Goal: Task Accomplishment & Management: Use online tool/utility

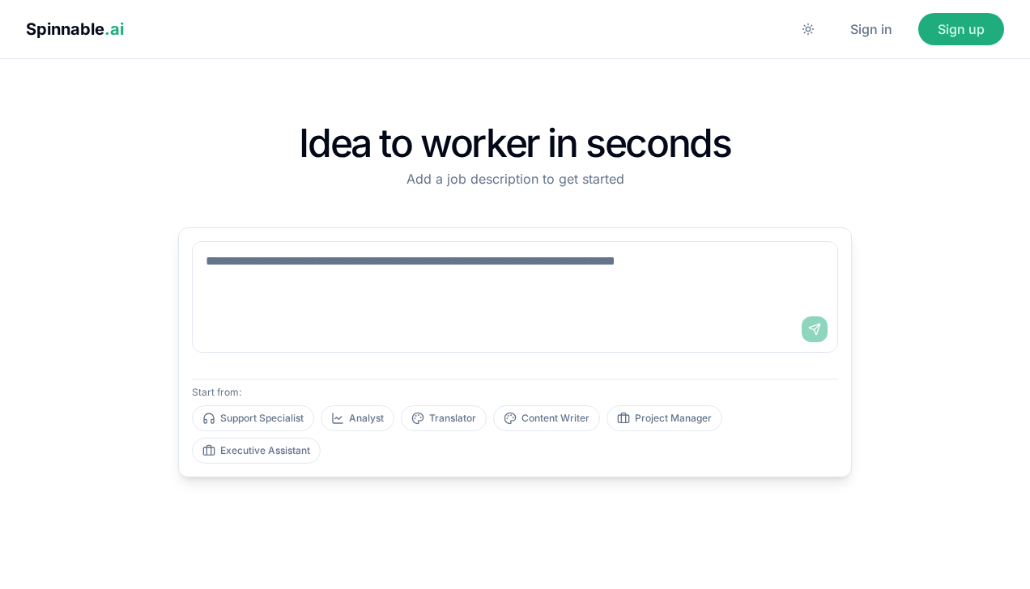
click at [856, 35] on button "Sign in" at bounding box center [871, 29] width 81 height 32
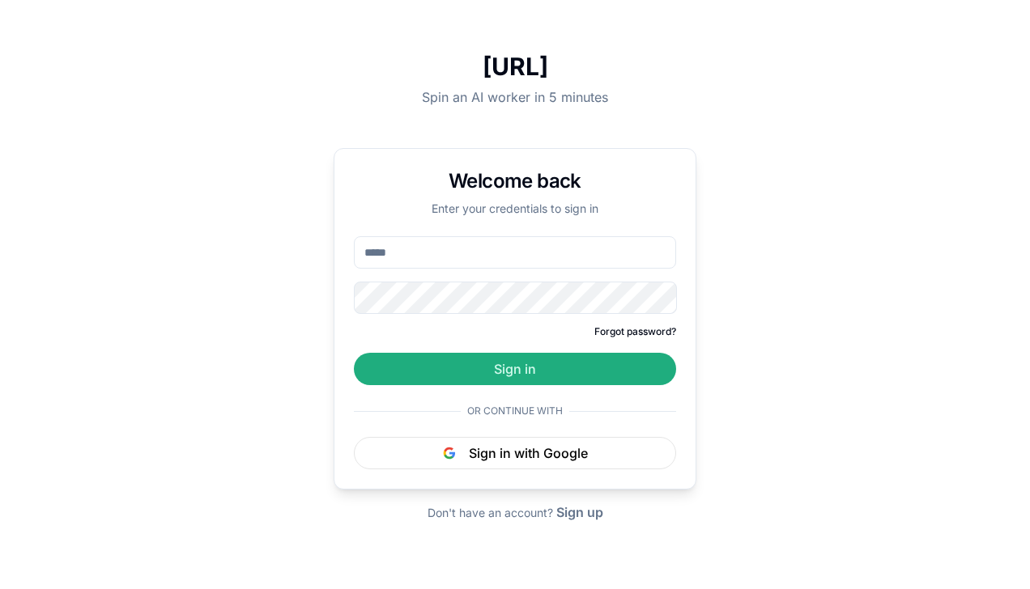
click at [459, 256] on input "email" at bounding box center [515, 252] width 322 height 32
type input "**********"
click at [588, 512] on button "Sign up" at bounding box center [579, 512] width 47 height 19
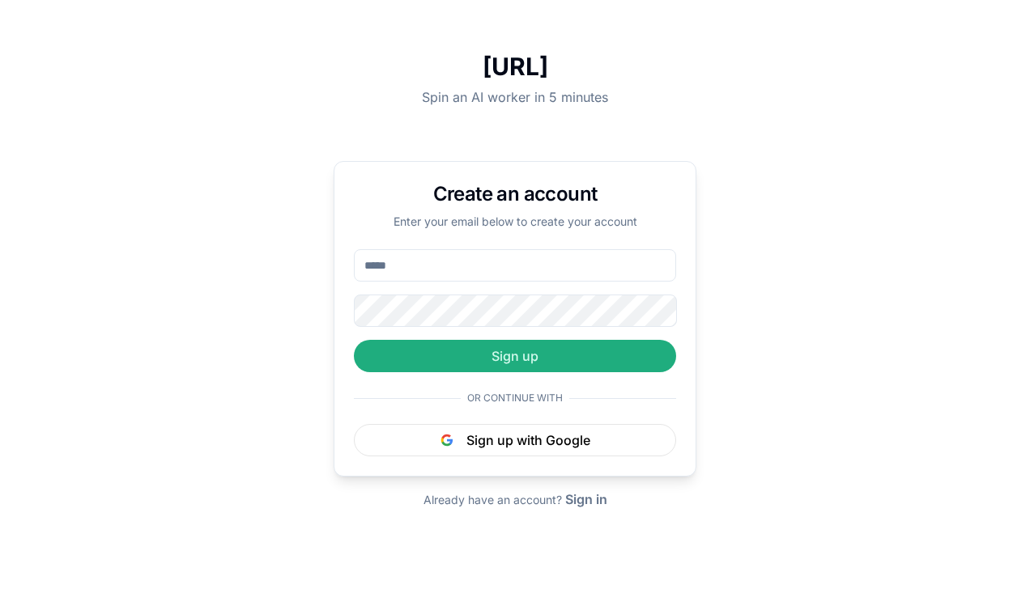
click at [589, 497] on button "Sign in" at bounding box center [586, 499] width 42 height 19
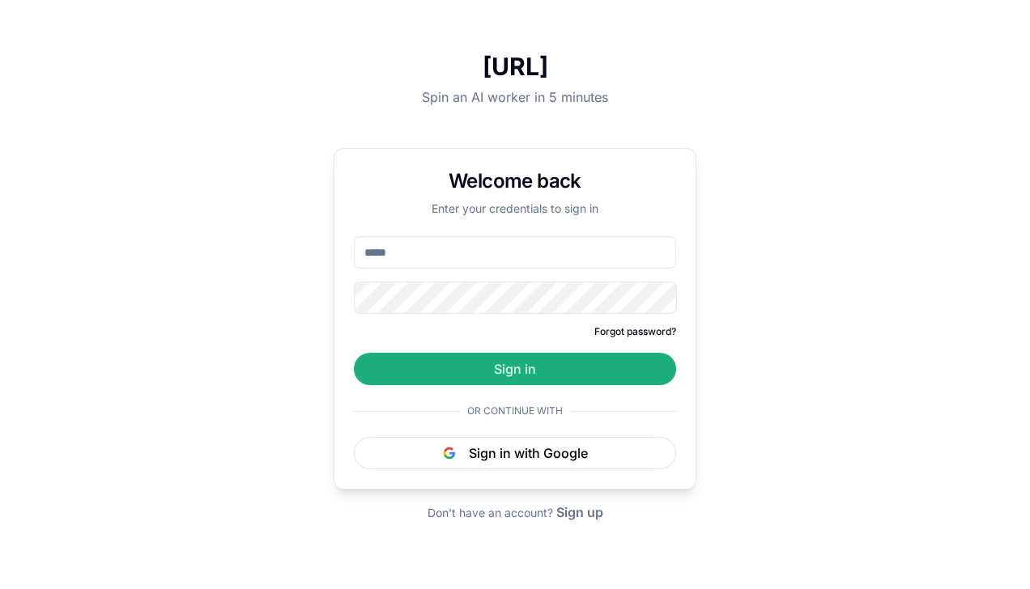
click at [585, 516] on button "Sign up" at bounding box center [579, 512] width 47 height 19
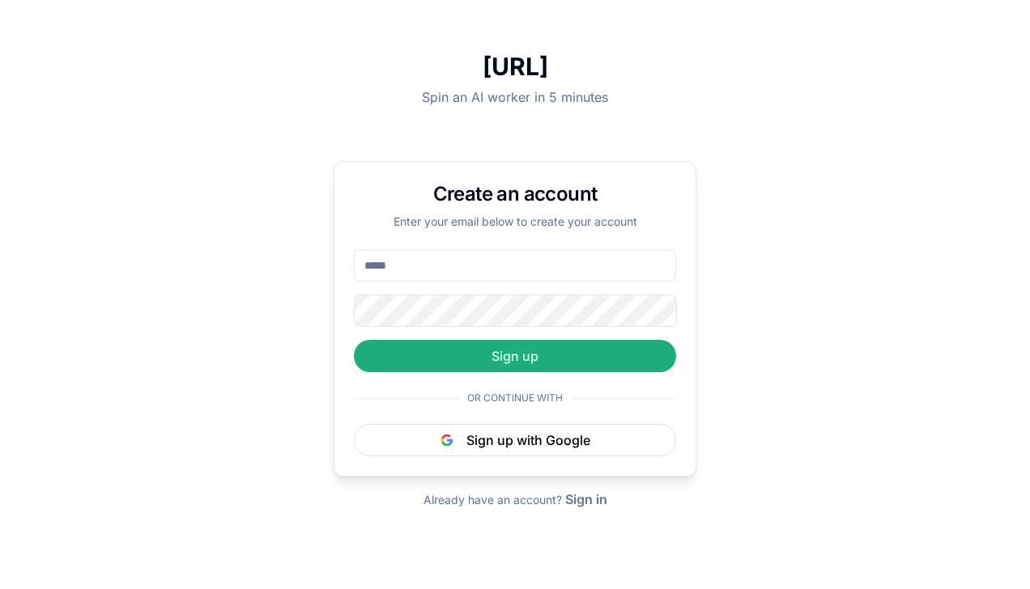
click at [415, 265] on input "email" at bounding box center [515, 265] width 322 height 32
click at [468, 265] on input "email" at bounding box center [515, 265] width 322 height 32
type input "**********"
click at [534, 352] on button "Sign up" at bounding box center [515, 356] width 322 height 32
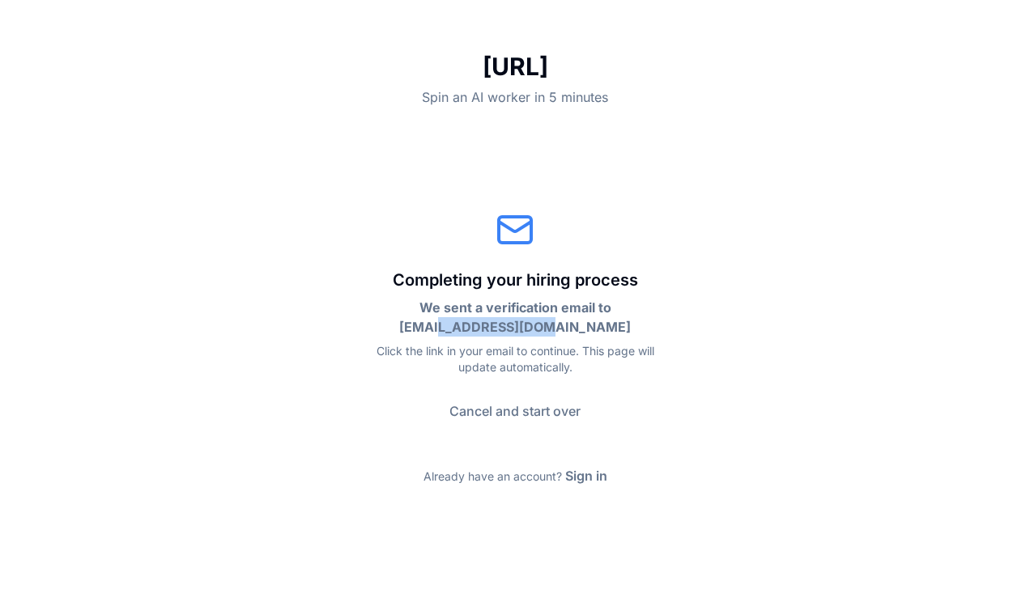
drag, startPoint x: 481, startPoint y: 330, endPoint x: 606, endPoint y: 330, distance: 124.7
click at [606, 330] on p "We sent a verification email to tquintas@dorisol.pt" at bounding box center [515, 317] width 311 height 39
drag, startPoint x: 606, startPoint y: 330, endPoint x: 588, endPoint y: 368, distance: 42.0
click at [588, 368] on p "Click the link in your email to continue. This page will update automatically." at bounding box center [515, 359] width 311 height 32
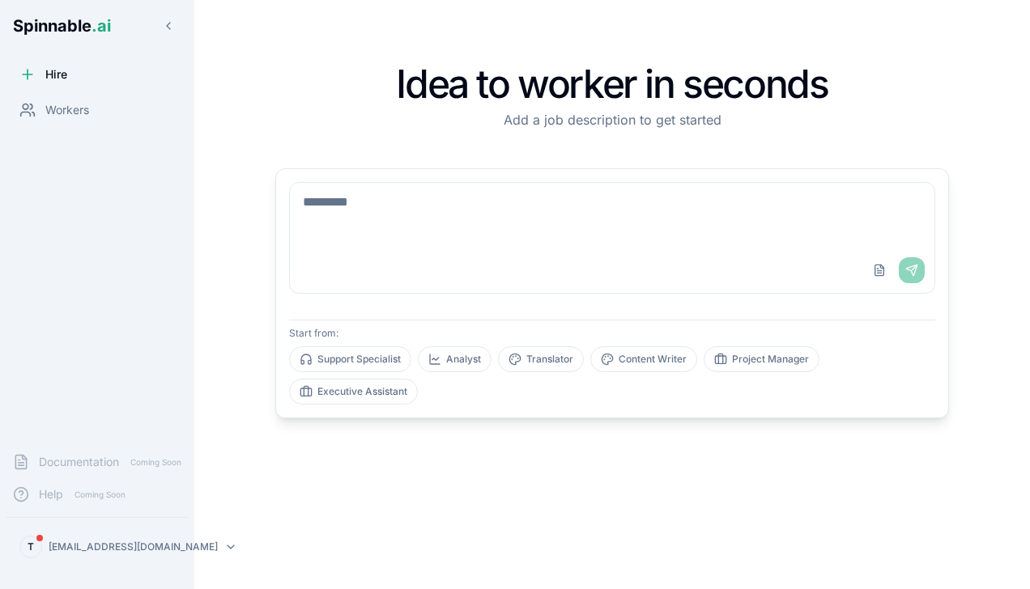
click at [394, 226] on textarea at bounding box center [612, 215] width 645 height 65
click at [431, 206] on textarea at bounding box center [612, 215] width 645 height 65
drag, startPoint x: 333, startPoint y: 202, endPoint x: 720, endPoint y: 209, distance: 387.1
click at [716, 208] on textarea at bounding box center [612, 215] width 645 height 65
click at [720, 209] on textarea at bounding box center [612, 215] width 645 height 65
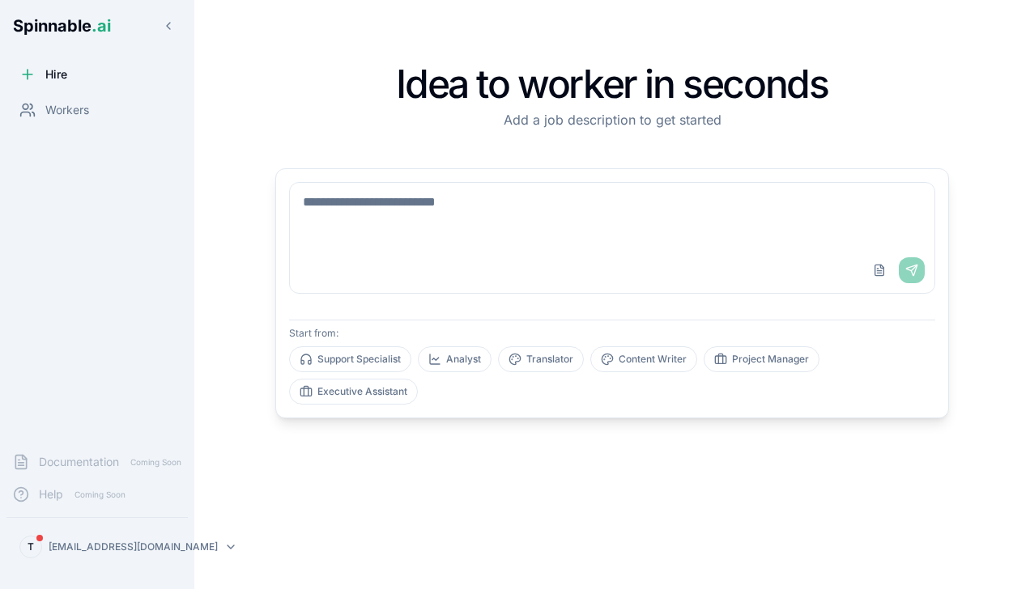
click at [374, 206] on textarea at bounding box center [612, 215] width 645 height 65
click at [337, 212] on textarea at bounding box center [612, 215] width 645 height 65
click at [466, 202] on textarea at bounding box center [612, 215] width 645 height 65
click at [462, 207] on textarea at bounding box center [612, 215] width 645 height 65
click at [366, 213] on textarea at bounding box center [612, 215] width 645 height 65
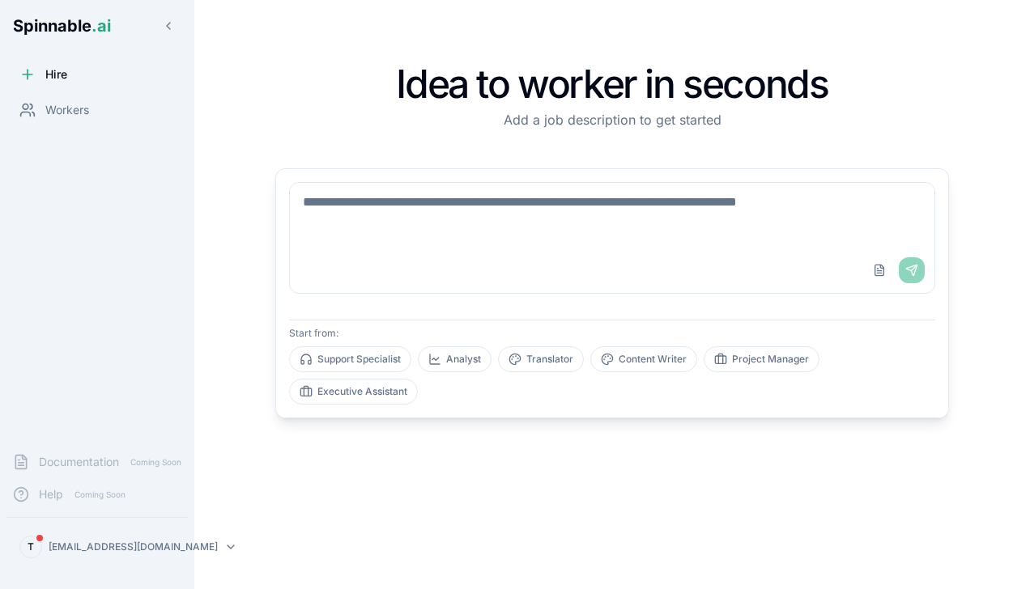
click at [349, 211] on textarea at bounding box center [612, 215] width 645 height 65
click at [348, 211] on textarea at bounding box center [612, 215] width 645 height 65
drag, startPoint x: 330, startPoint y: 194, endPoint x: 400, endPoint y: 245, distance: 85.8
click at [338, 194] on textarea at bounding box center [612, 215] width 645 height 65
click at [335, 183] on textarea at bounding box center [612, 215] width 645 height 65
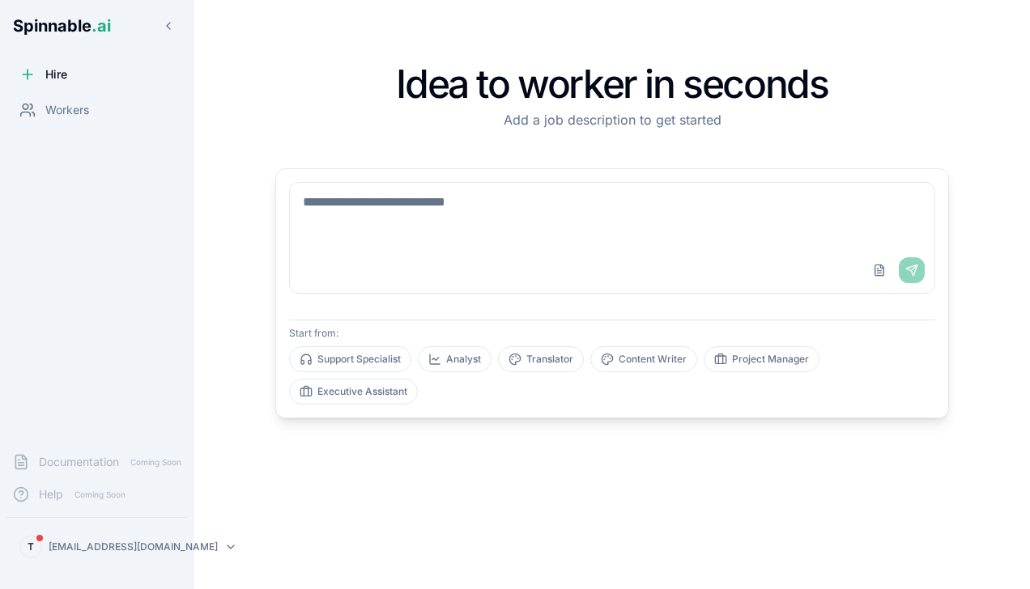
click at [345, 209] on textarea at bounding box center [612, 215] width 645 height 65
click at [445, 364] on button "Analyst" at bounding box center [455, 360] width 74 height 26
type textarea "**********"
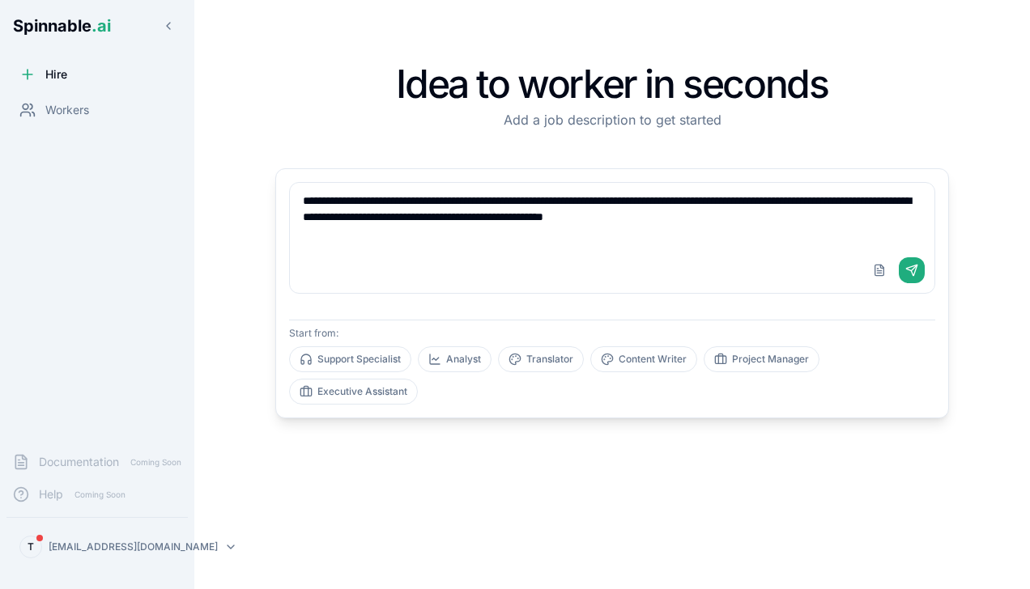
drag, startPoint x: 445, startPoint y: 364, endPoint x: 445, endPoint y: 246, distance: 118.2
click at [445, 246] on div "**********" at bounding box center [612, 293] width 646 height 223
click at [493, 207] on textarea "**********" at bounding box center [612, 215] width 645 height 65
click at [824, 218] on textarea "**********" at bounding box center [612, 215] width 645 height 65
drag, startPoint x: 835, startPoint y: 215, endPoint x: 259, endPoint y: 205, distance: 575.8
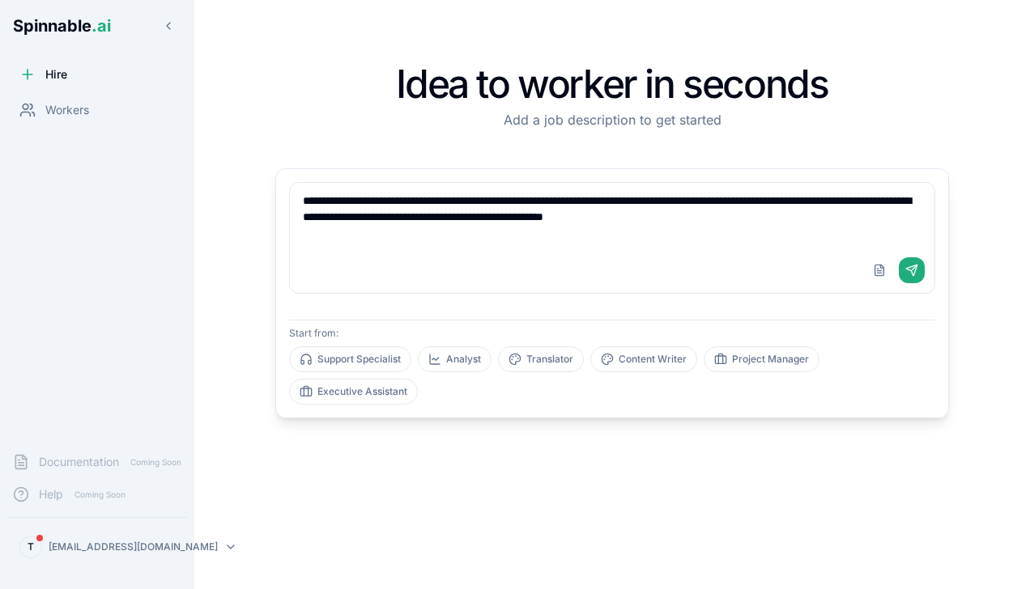
click at [259, 205] on div "**********" at bounding box center [611, 295] width 725 height 538
click at [455, 206] on textarea "**********" at bounding box center [612, 215] width 645 height 65
drag, startPoint x: 841, startPoint y: 220, endPoint x: 248, endPoint y: 193, distance: 594.2
click at [240, 194] on div "**********" at bounding box center [612, 295] width 758 height 538
click at [348, 211] on textarea "**********" at bounding box center [612, 215] width 645 height 65
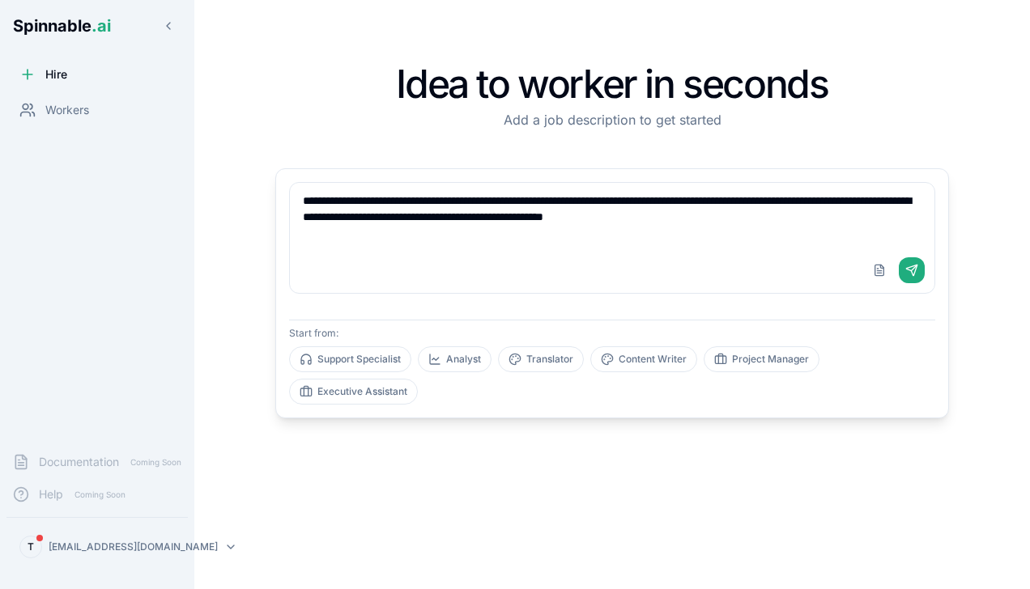
drag, startPoint x: 800, startPoint y: 222, endPoint x: 270, endPoint y: 201, distance: 530.0
click at [270, 201] on div "**********" at bounding box center [611, 295] width 725 height 538
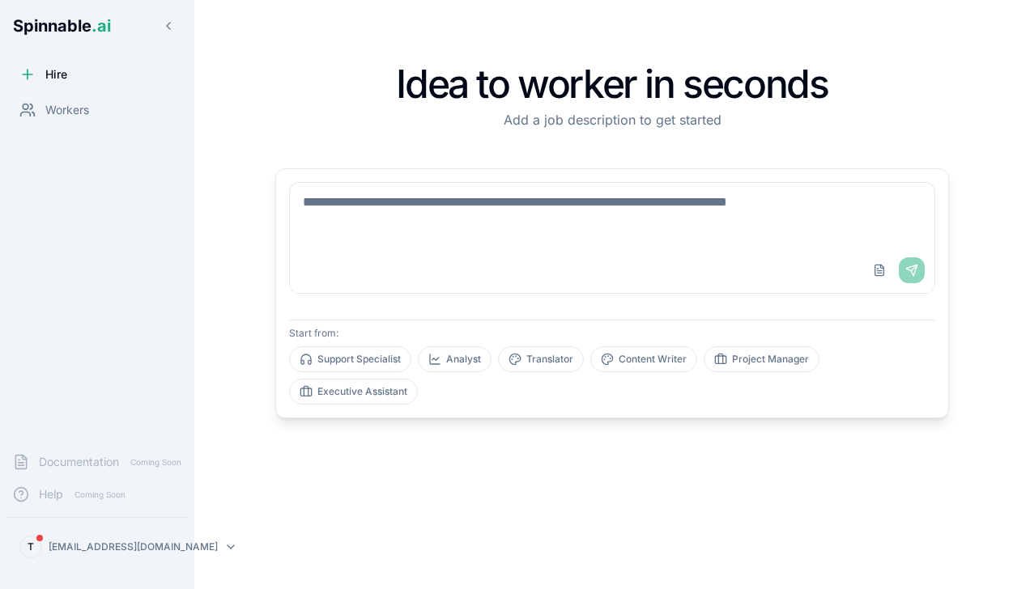
drag, startPoint x: 370, startPoint y: 237, endPoint x: 364, endPoint y: 224, distance: 14.5
click at [369, 234] on textarea at bounding box center [612, 215] width 645 height 65
click at [373, 201] on textarea at bounding box center [612, 215] width 645 height 65
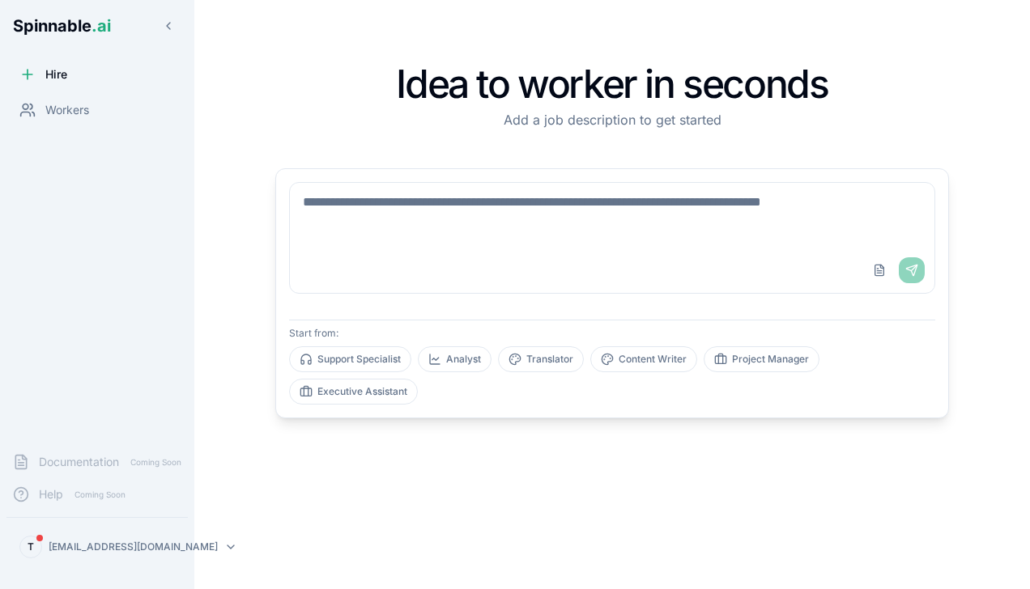
click at [353, 207] on textarea at bounding box center [612, 215] width 645 height 65
click at [317, 203] on textarea at bounding box center [612, 215] width 645 height 65
type textarea "*"
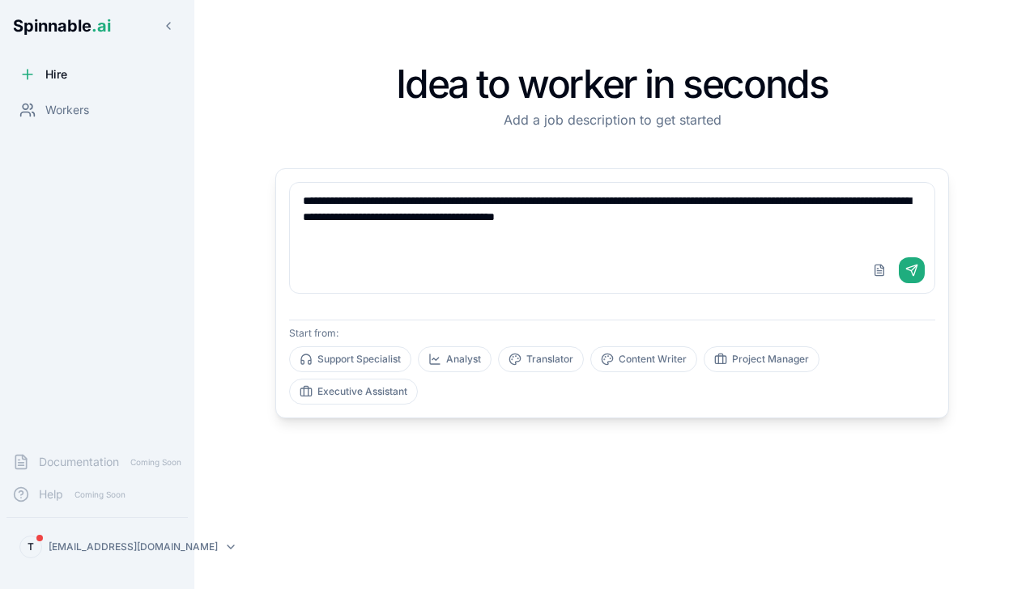
type textarea "**********"
click at [910, 268] on button "Send" at bounding box center [912, 270] width 26 height 26
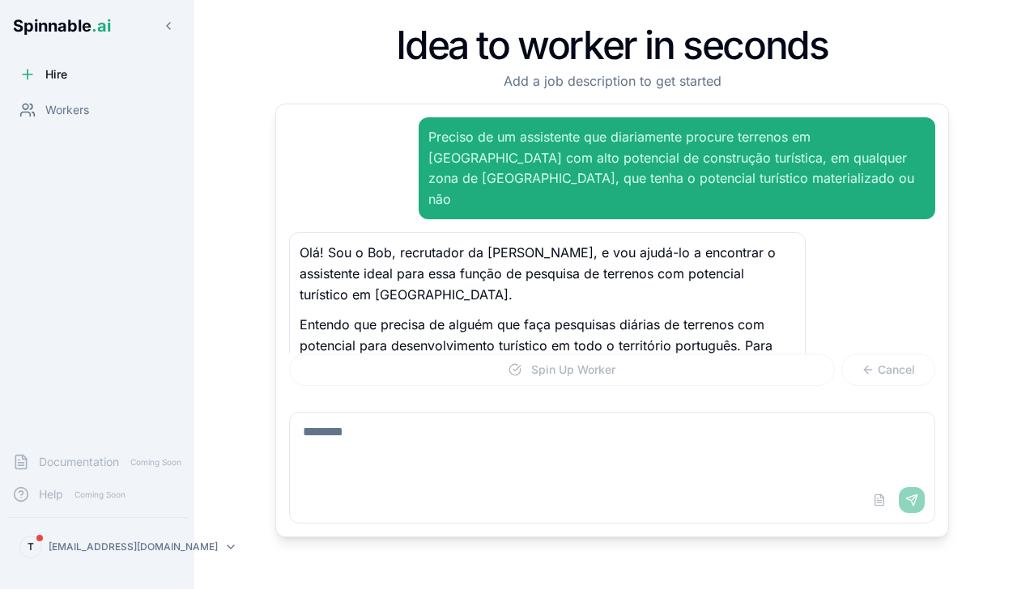
drag, startPoint x: 466, startPoint y: 238, endPoint x: 427, endPoint y: 266, distance: 48.3
click at [427, 266] on p "Olá! Sou o Bob, recrutador da Spinnable, e vou ajudá-lo a encontrar o assistent…" at bounding box center [548, 274] width 496 height 62
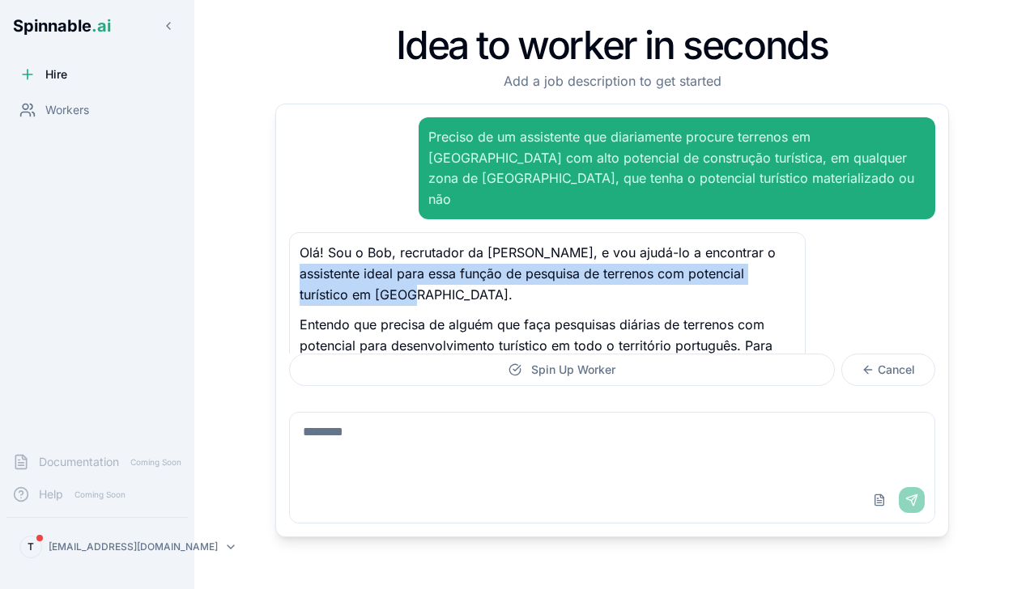
click at [318, 252] on p "Olá! Sou o Bob, recrutador da Spinnable, e vou ajudá-lo a encontrar o assistent…" at bounding box center [548, 274] width 496 height 62
drag, startPoint x: 318, startPoint y: 252, endPoint x: 526, endPoint y: 276, distance: 209.5
click at [526, 276] on p "Olá! Sou o Bob, recrutador da Spinnable, e vou ajudá-lo a encontrar o assistent…" at bounding box center [548, 274] width 496 height 62
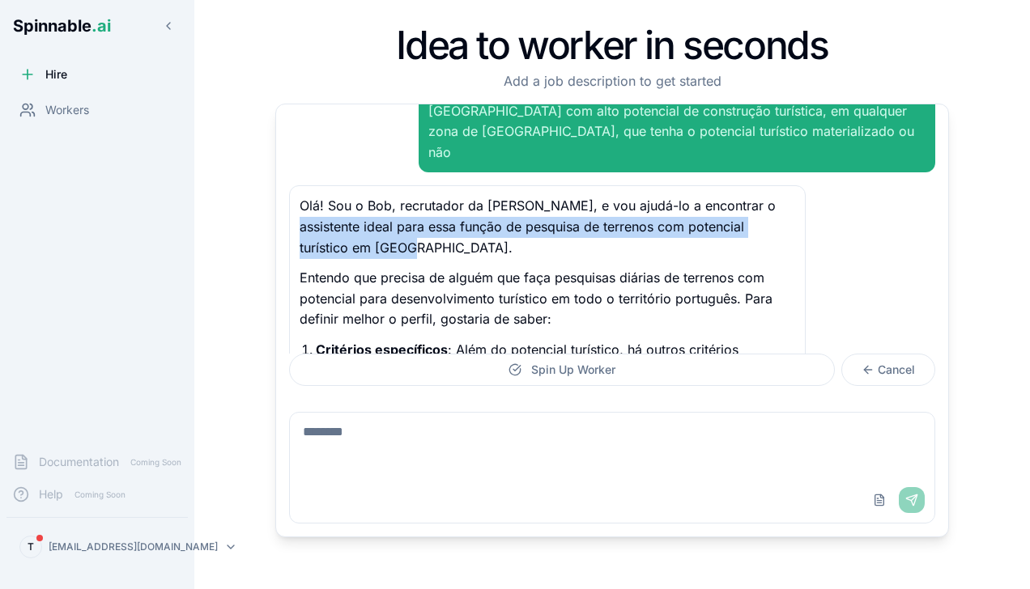
scroll to position [81, 0]
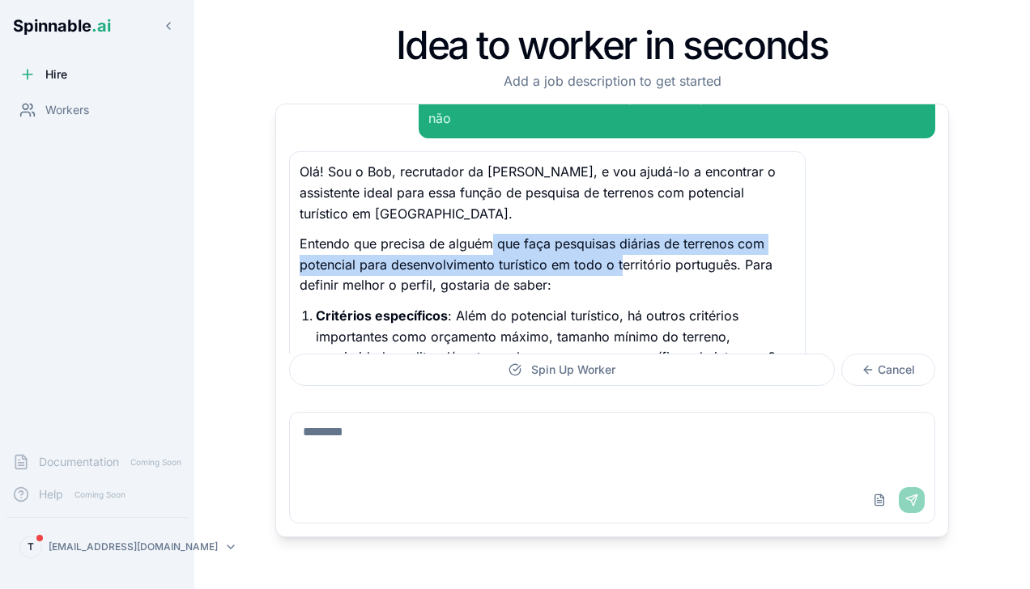
drag, startPoint x: 490, startPoint y: 232, endPoint x: 623, endPoint y: 235, distance: 133.6
click at [623, 235] on p "Entendo que precisa de alguém que faça pesquisas diárias de terrenos com potenc…" at bounding box center [548, 265] width 496 height 62
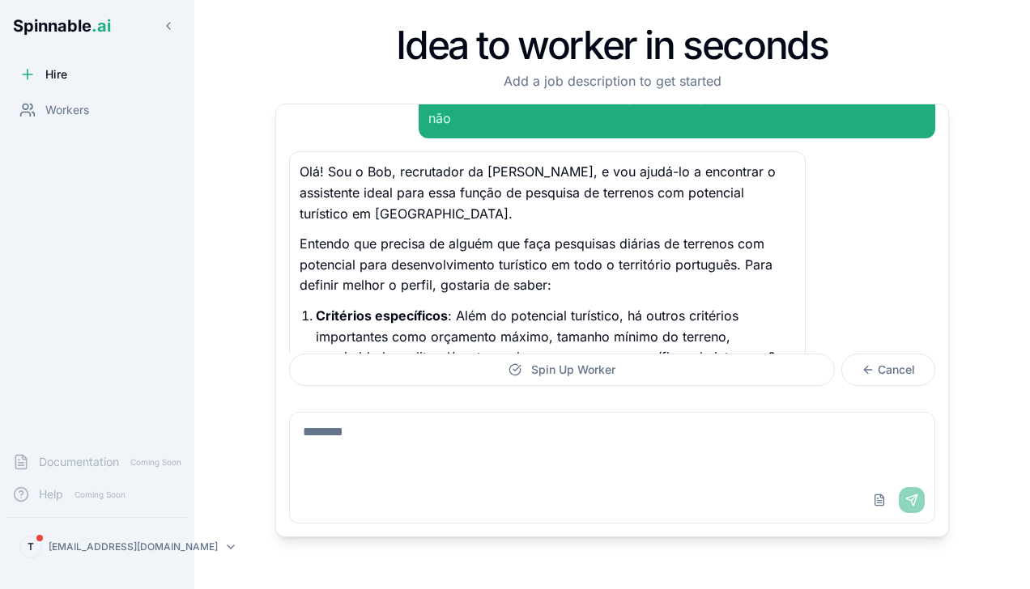
drag, startPoint x: 623, startPoint y: 235, endPoint x: 623, endPoint y: 255, distance: 20.3
click at [623, 255] on p "Entendo que precisa de alguém que faça pesquisas diárias de terrenos com potenc…" at bounding box center [548, 265] width 496 height 62
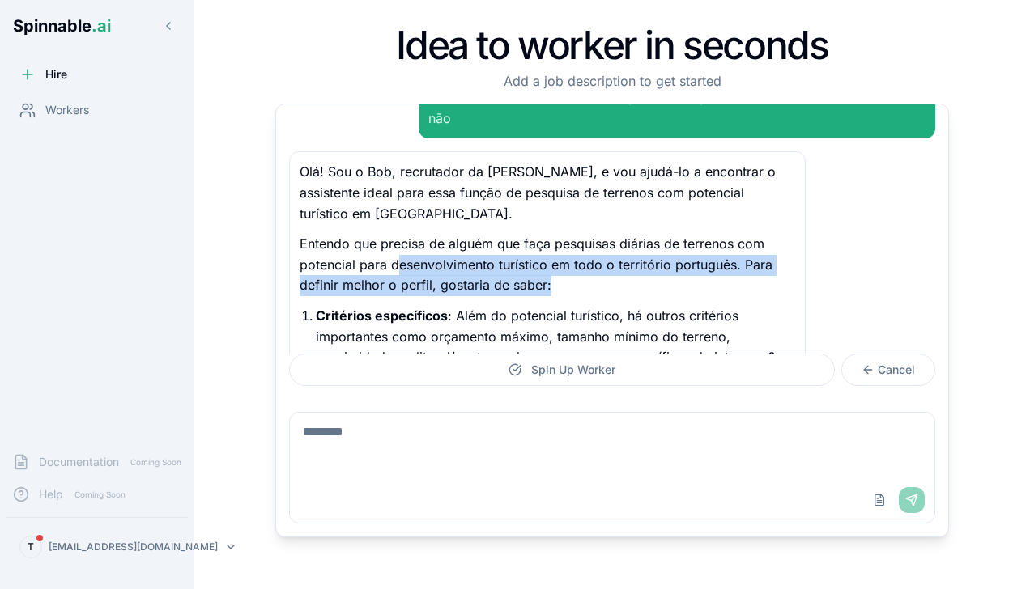
drag, startPoint x: 445, startPoint y: 244, endPoint x: 394, endPoint y: 237, distance: 52.2
click at [394, 237] on p "Entendo que precisa de alguém que faça pesquisas diárias de terrenos com potenc…" at bounding box center [548, 265] width 496 height 62
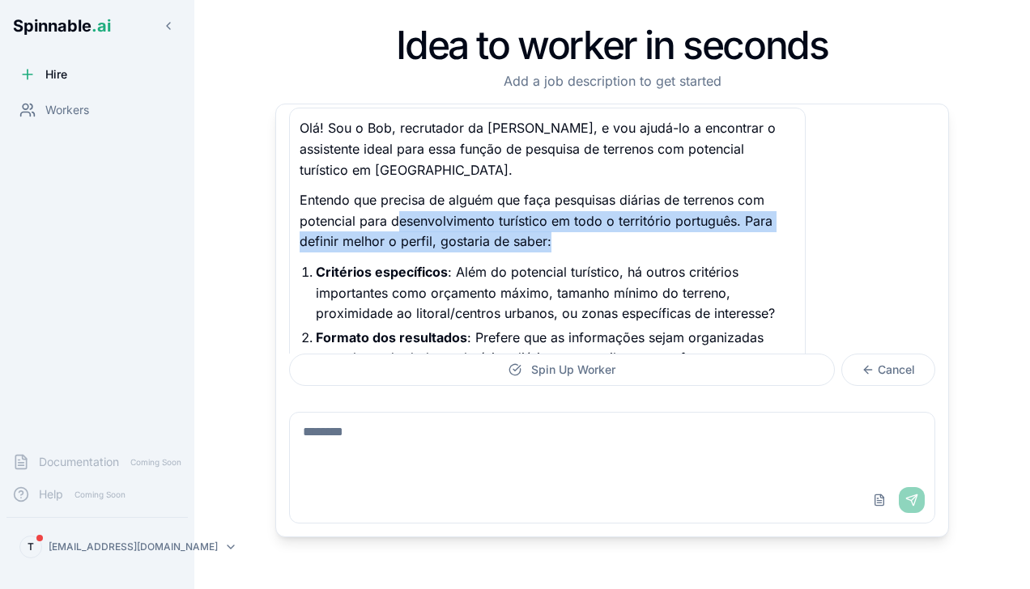
scroll to position [189, 0]
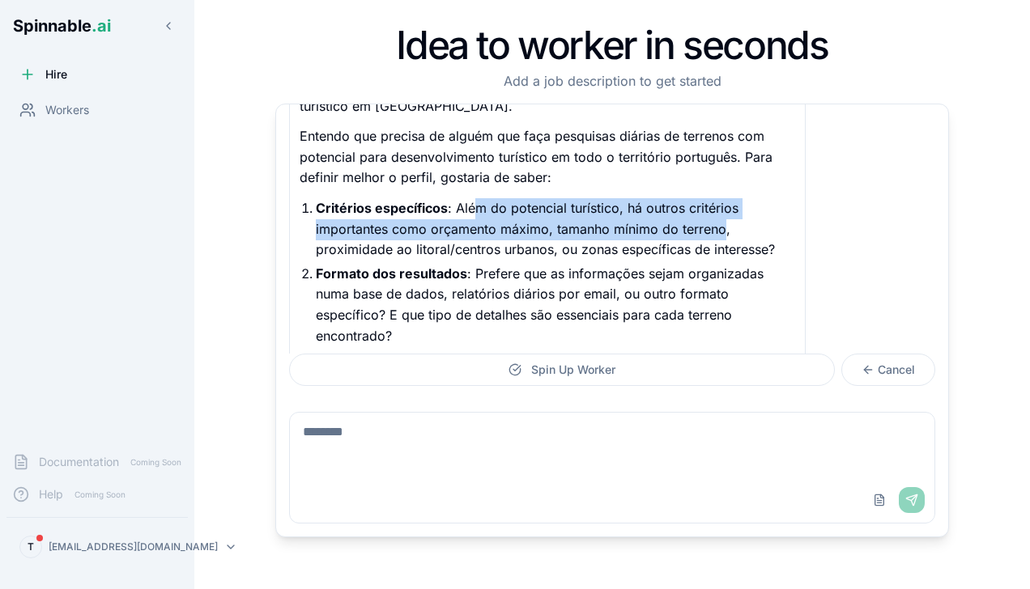
drag, startPoint x: 478, startPoint y: 184, endPoint x: 724, endPoint y: 209, distance: 247.4
click at [724, 209] on p "Critérios específicos : Além do potencial turístico, há outros critérios import…" at bounding box center [555, 229] width 479 height 62
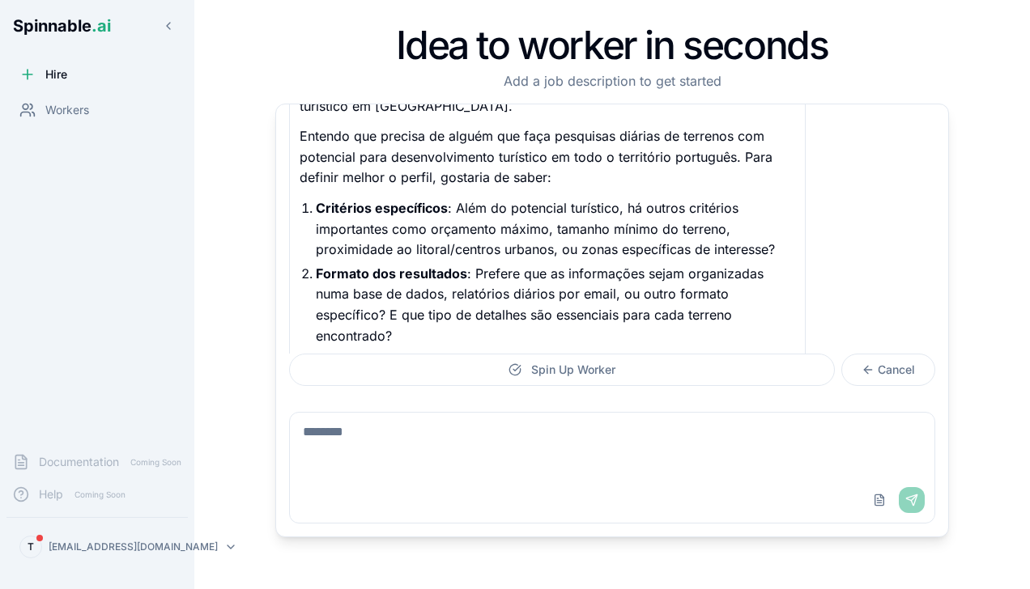
drag, startPoint x: 724, startPoint y: 209, endPoint x: 591, endPoint y: 224, distance: 133.7
click at [591, 224] on p "Critérios específicos : Além do potencial turístico, há outros critérios import…" at bounding box center [555, 229] width 479 height 62
drag, startPoint x: 552, startPoint y: 209, endPoint x: 736, endPoint y: 216, distance: 183.9
click at [736, 216] on p "Critérios específicos : Além do potencial turístico, há outros critérios import…" at bounding box center [555, 229] width 479 height 62
click at [461, 206] on p "Critérios específicos : Além do potencial turístico, há outros critérios import…" at bounding box center [555, 229] width 479 height 62
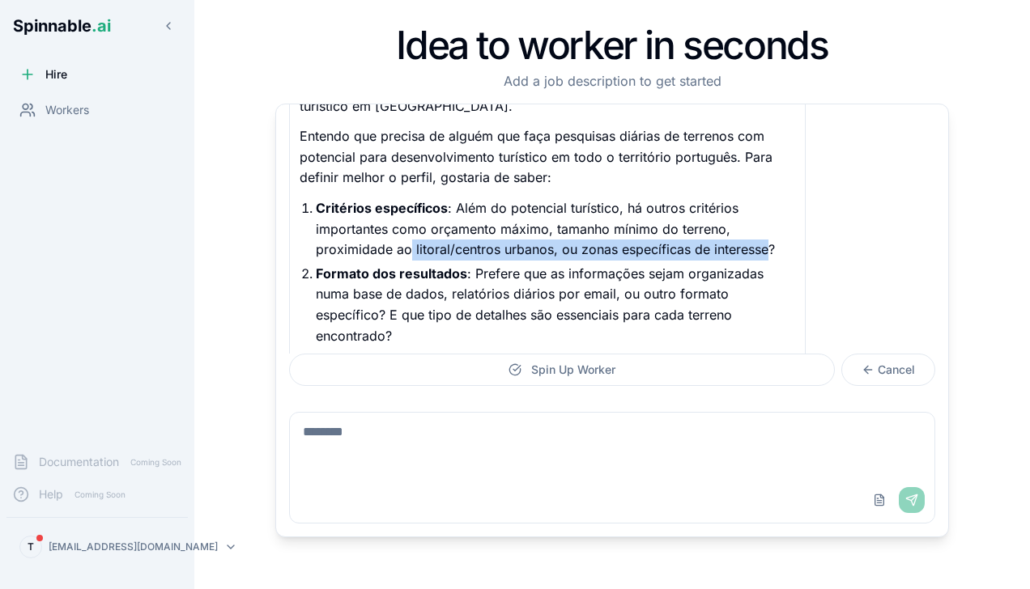
drag, startPoint x: 410, startPoint y: 230, endPoint x: 766, endPoint y: 236, distance: 356.3
click at [766, 236] on p "Critérios específicos : Além do potencial turístico, há outros critérios import…" at bounding box center [555, 229] width 479 height 62
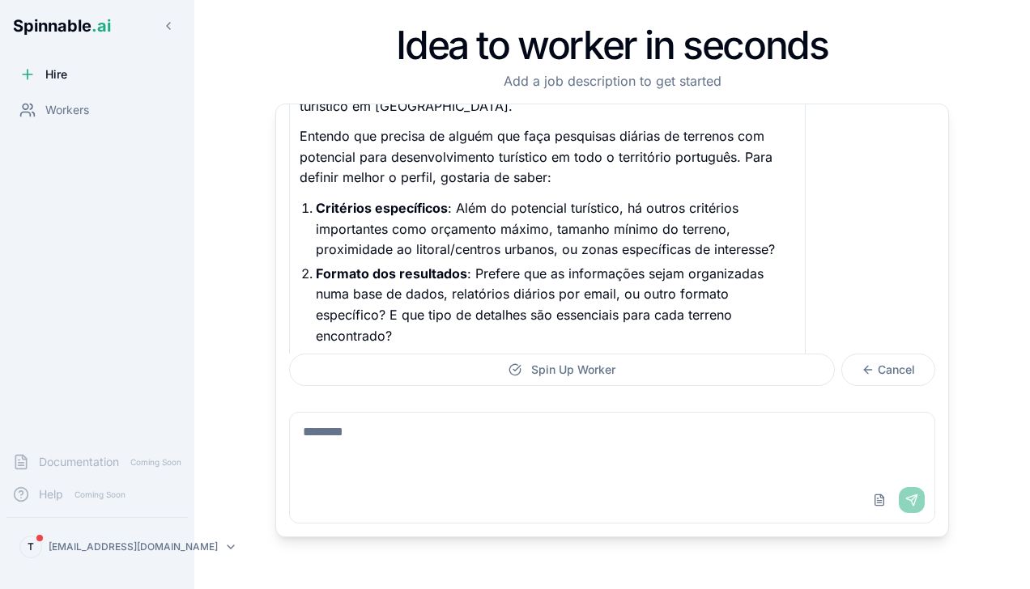
click at [553, 264] on p "Formato dos resultados : Prefere que as informações sejam organizadas numa base…" at bounding box center [555, 305] width 479 height 83
click at [521, 421] on textarea at bounding box center [612, 445] width 645 height 65
type textarea "*"
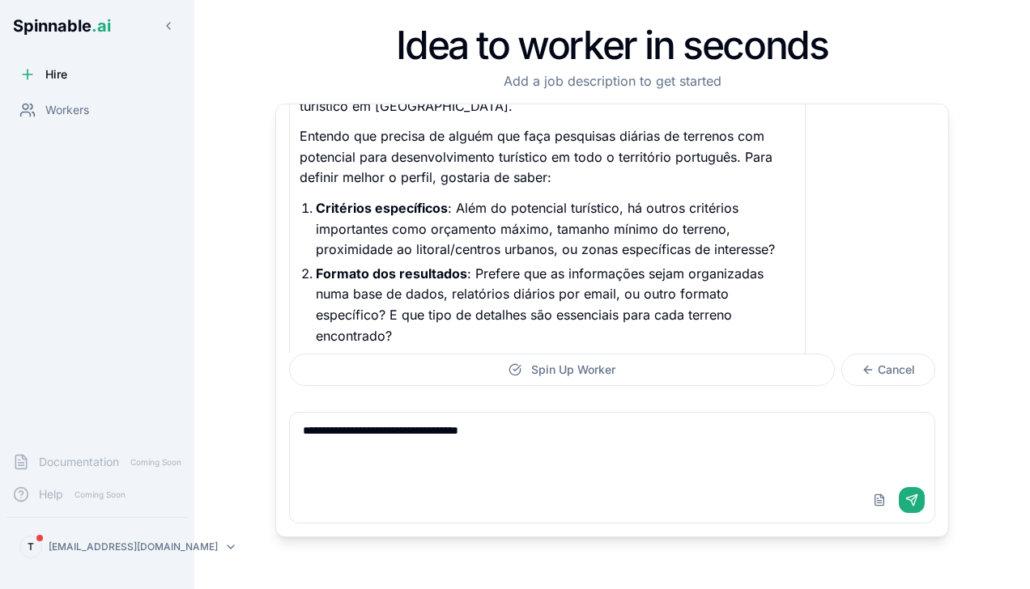
type textarea "**********"
click at [908, 512] on button "Send" at bounding box center [912, 500] width 26 height 26
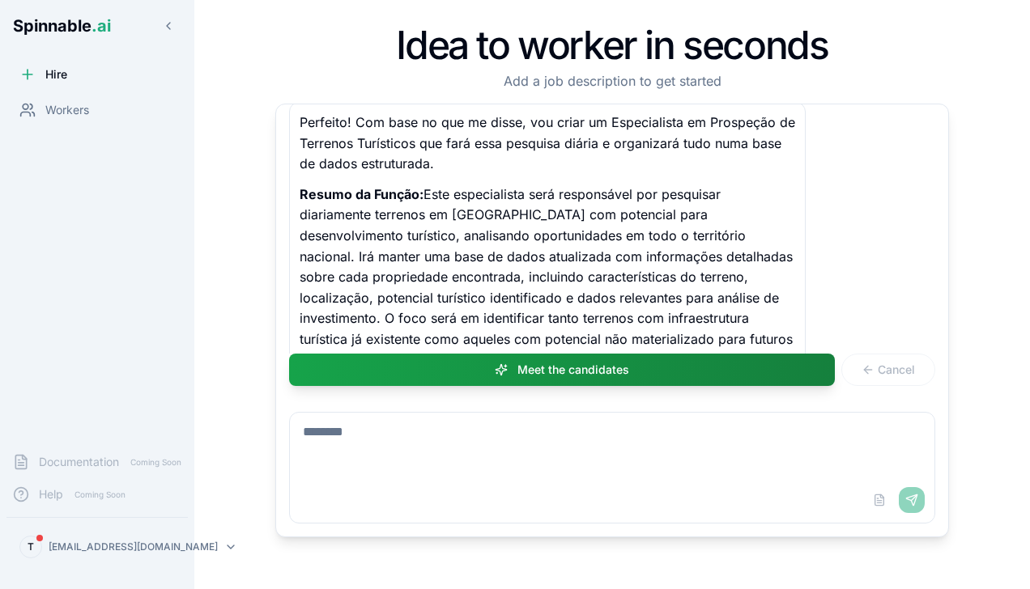
scroll to position [577, 0]
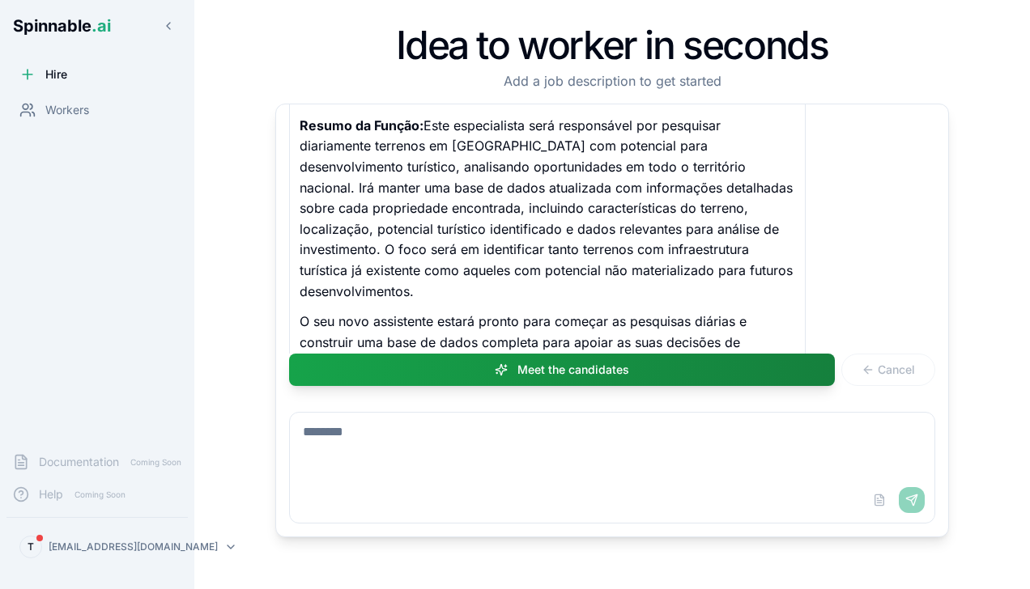
drag, startPoint x: 470, startPoint y: 170, endPoint x: 608, endPoint y: 223, distance: 148.4
click at [608, 223] on p "Resumo da Função: Este especialista será responsável por pesquisar diariamente …" at bounding box center [548, 209] width 496 height 186
click at [577, 371] on button "Meet the candidates" at bounding box center [562, 370] width 546 height 32
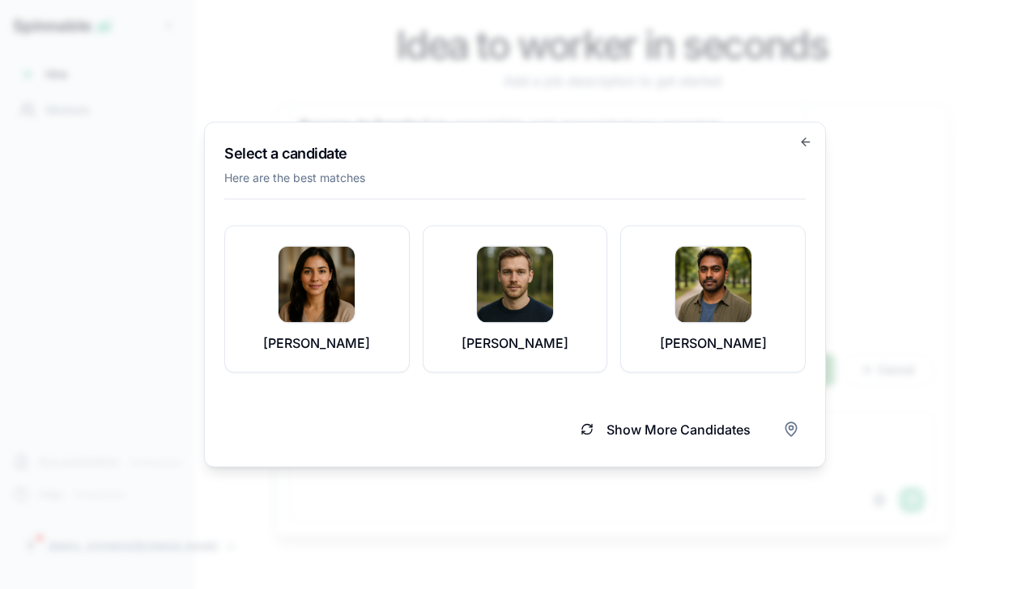
click at [523, 346] on p "Mika Ramirez" at bounding box center [515, 343] width 107 height 19
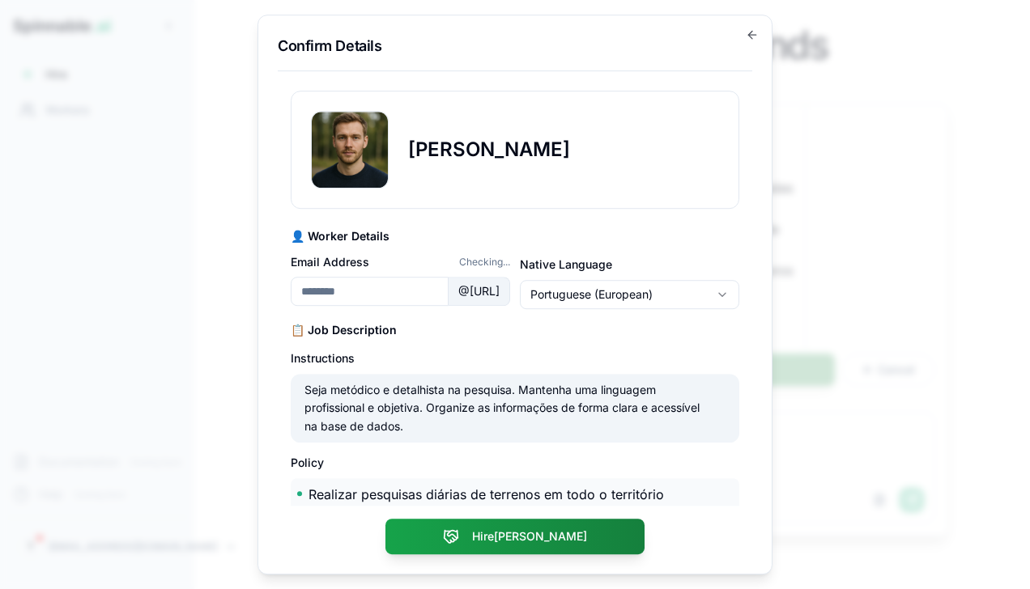
type input "**********"
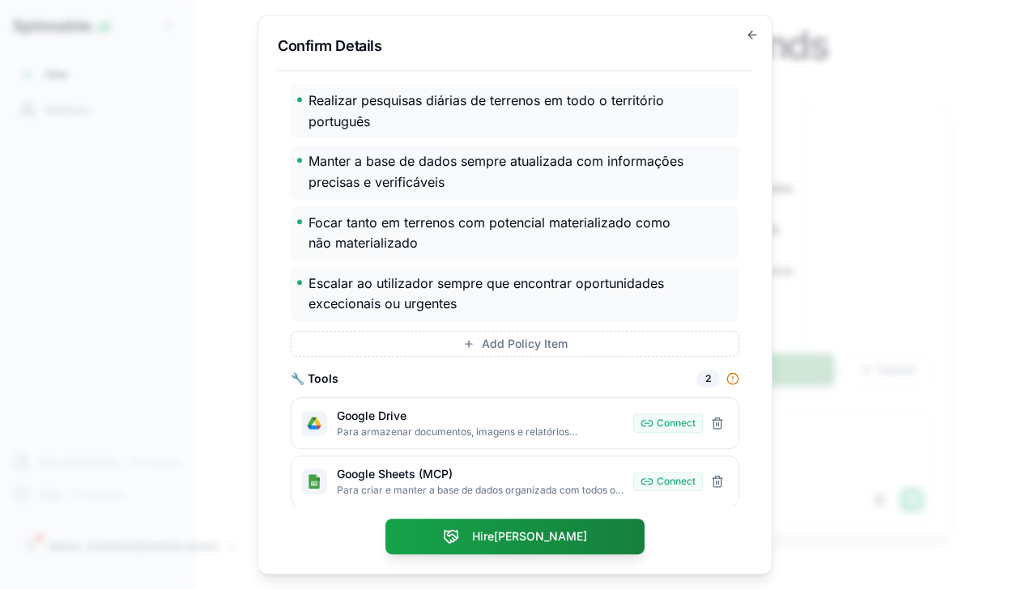
scroll to position [399, 0]
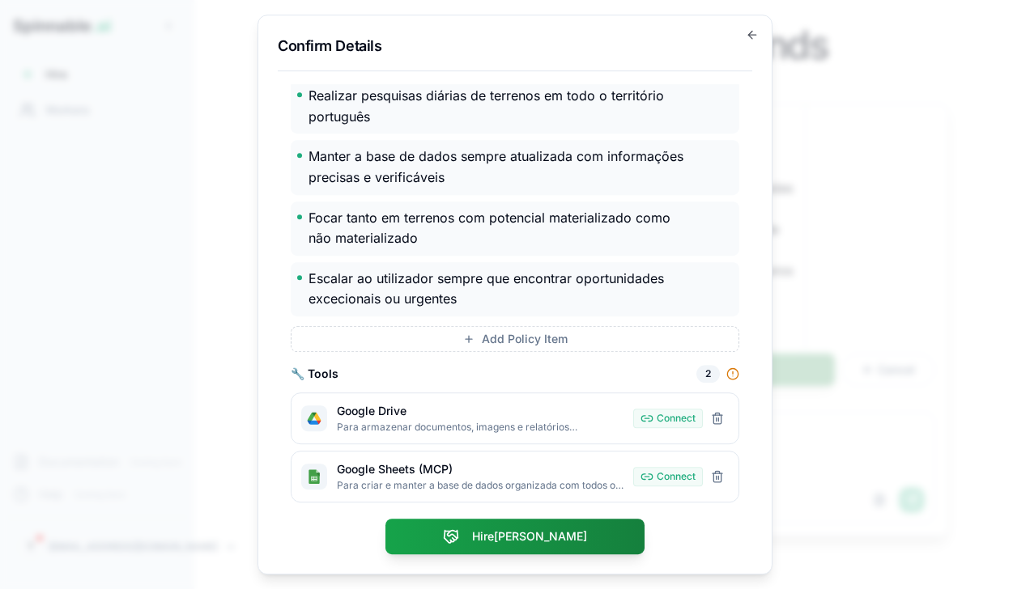
click at [560, 531] on button "Hire Mika" at bounding box center [514, 537] width 259 height 36
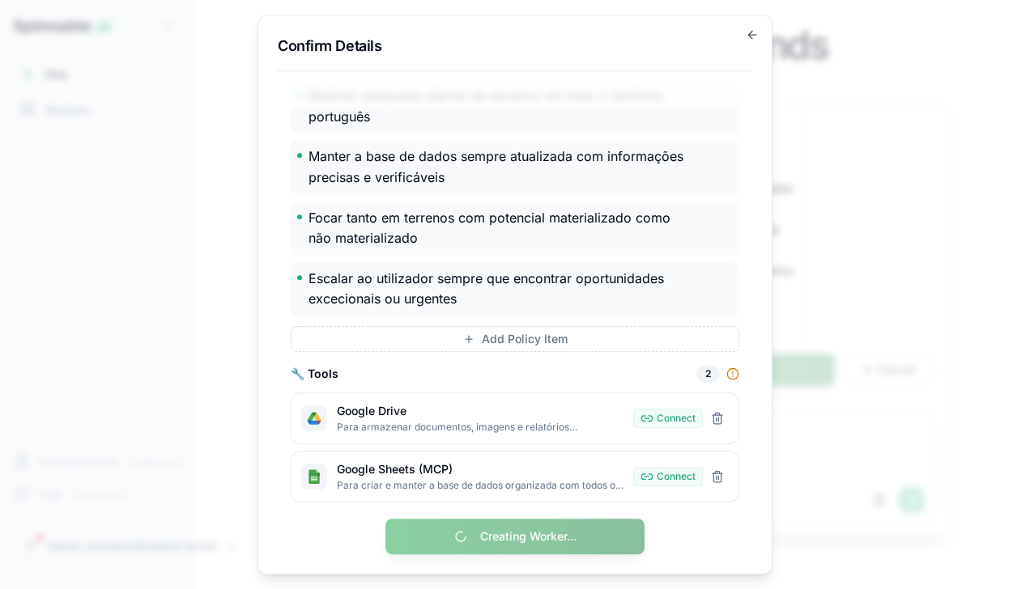
scroll to position [0, 0]
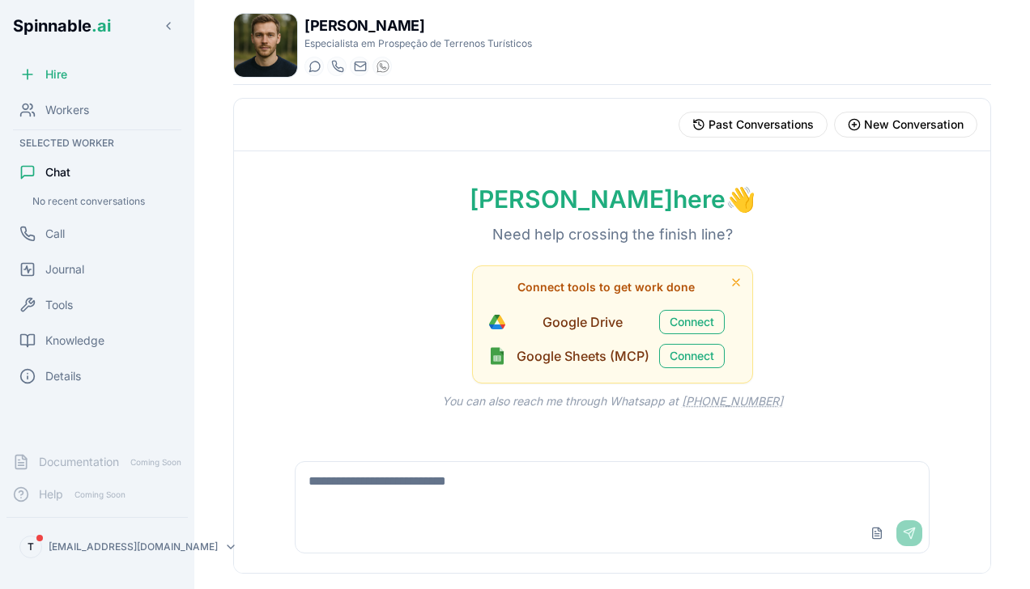
click at [478, 496] on textarea at bounding box center [613, 488] width 634 height 52
click at [628, 491] on textarea at bounding box center [613, 488] width 634 height 52
type textarea "*"
click at [520, 483] on textarea at bounding box center [613, 488] width 635 height 52
click at [525, 470] on textarea at bounding box center [613, 488] width 635 height 52
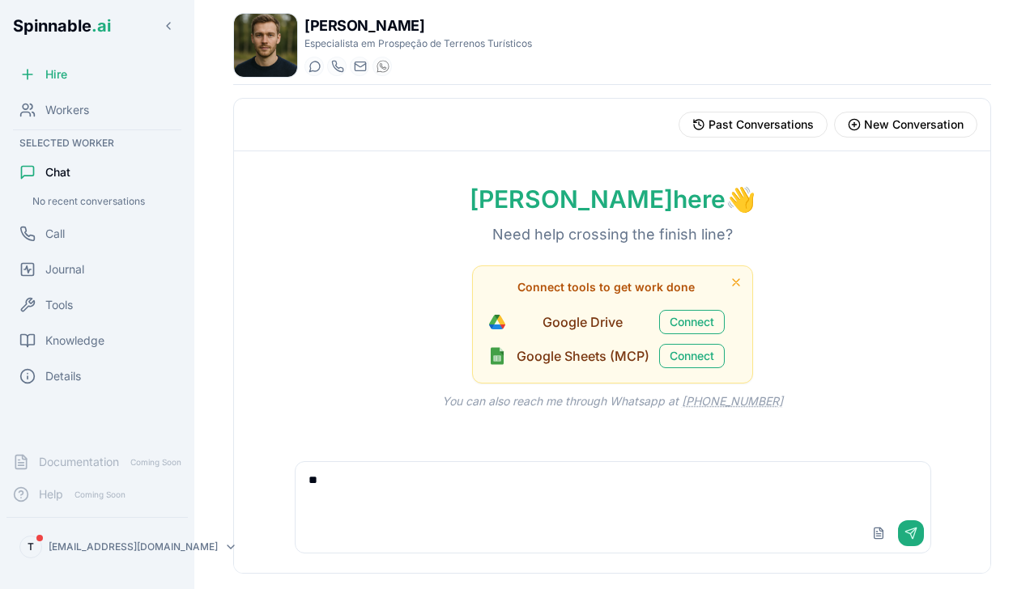
type textarea "*"
click at [547, 564] on div "**********" at bounding box center [612, 507] width 681 height 131
click at [493, 481] on textarea "**********" at bounding box center [613, 488] width 635 height 52
click at [503, 479] on textarea "**********" at bounding box center [613, 488] width 635 height 52
click at [738, 479] on textarea "**********" at bounding box center [613, 488] width 635 height 52
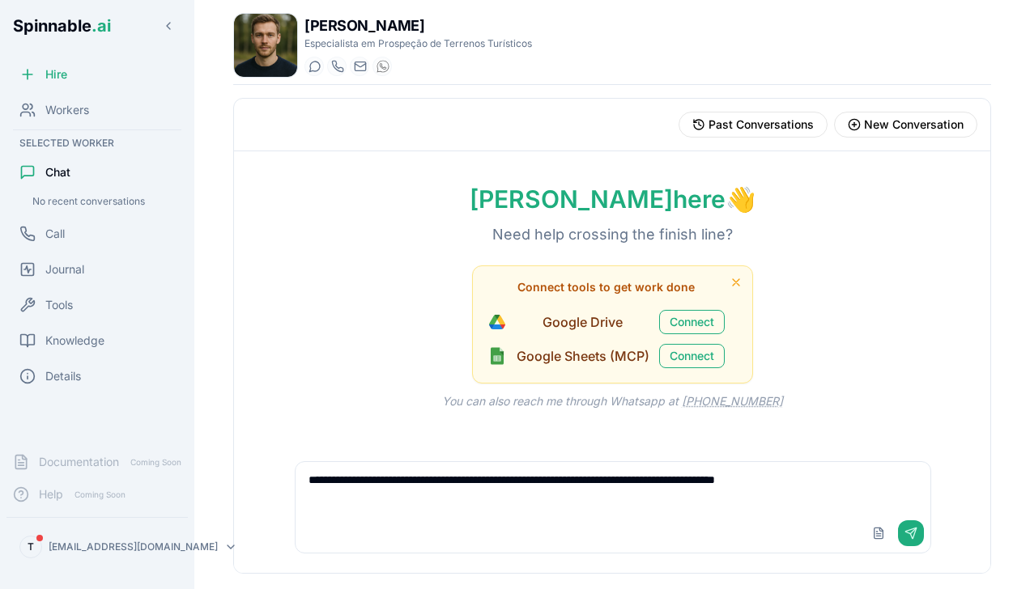
type textarea "**********"
click at [909, 538] on button "Send" at bounding box center [911, 534] width 26 height 26
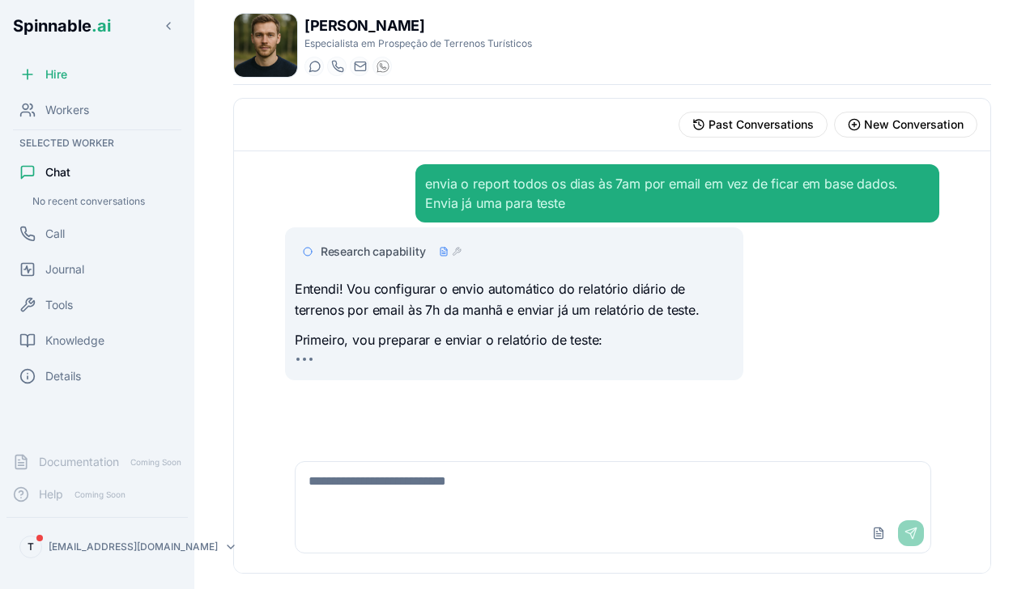
click at [476, 397] on div "envia o report todos os dias às 7am por email em vez de ficar em base dados. En…" at bounding box center [612, 296] width 681 height 291
click at [478, 251] on icon at bounding box center [483, 252] width 10 height 10
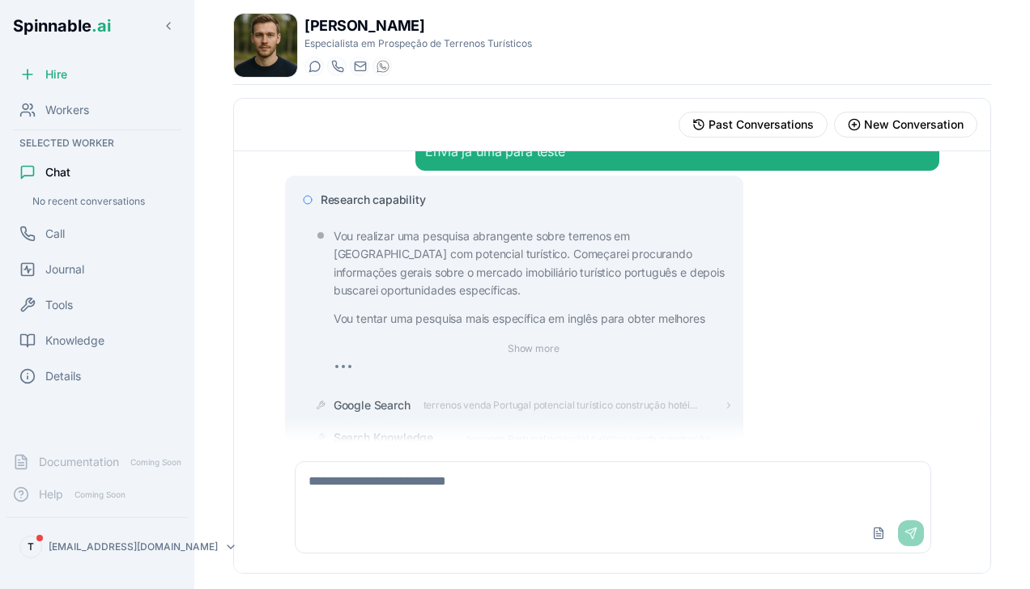
scroll to position [162, 0]
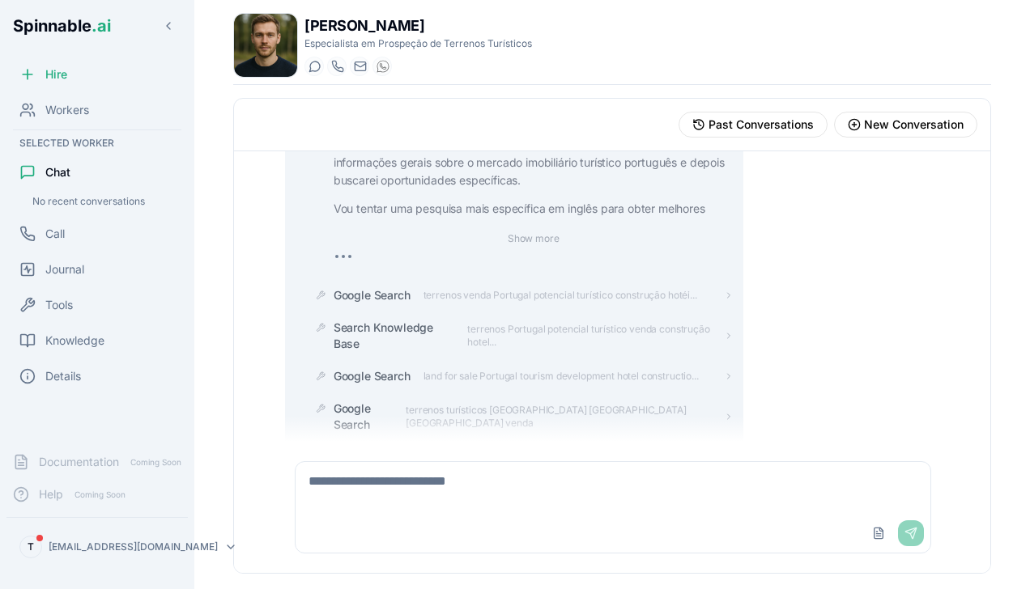
click at [528, 232] on button "Show more" at bounding box center [533, 238] width 65 height 19
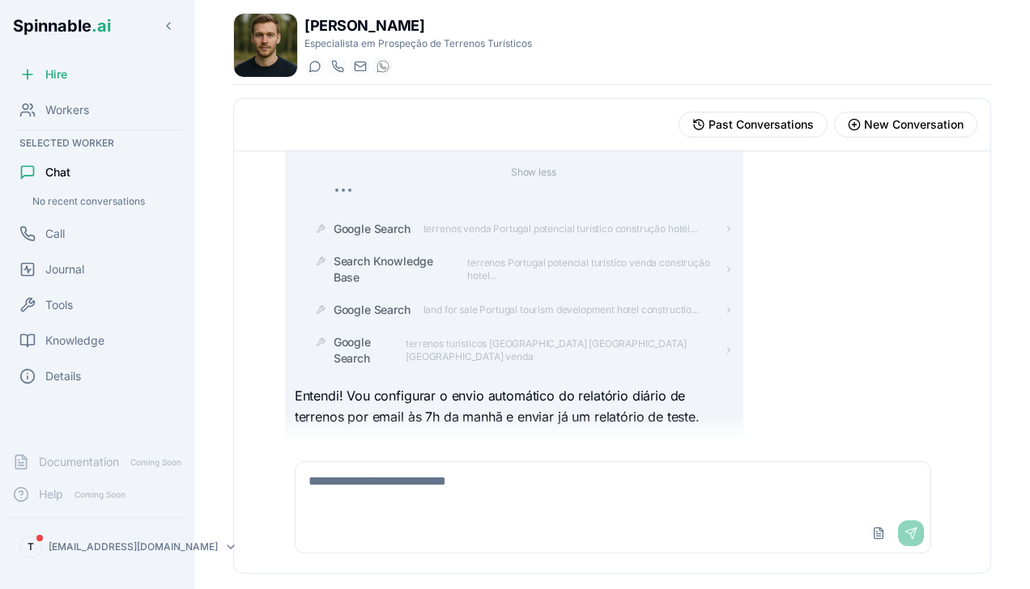
scroll to position [283, 0]
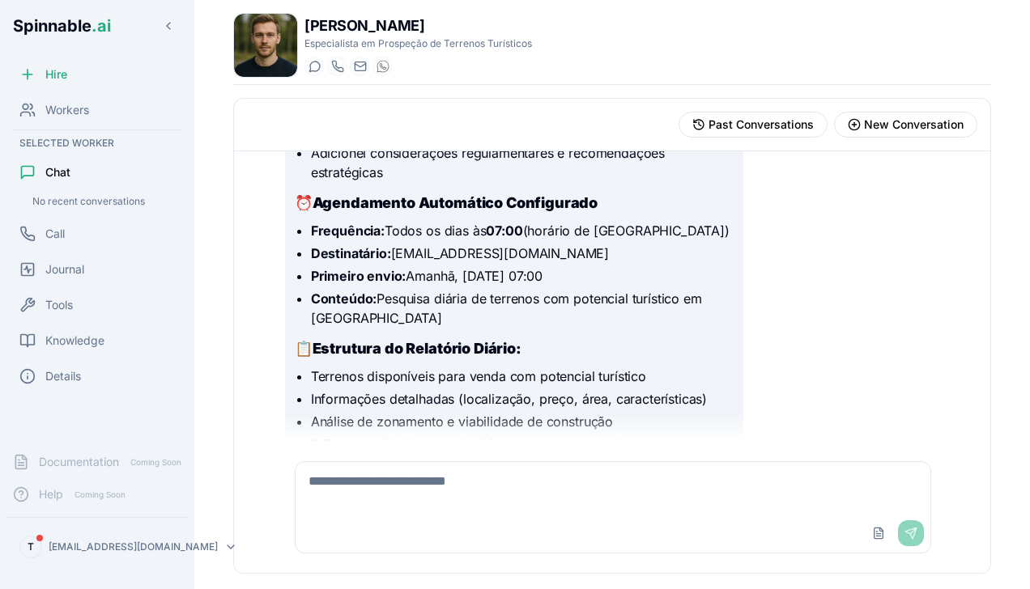
scroll to position [486, 0]
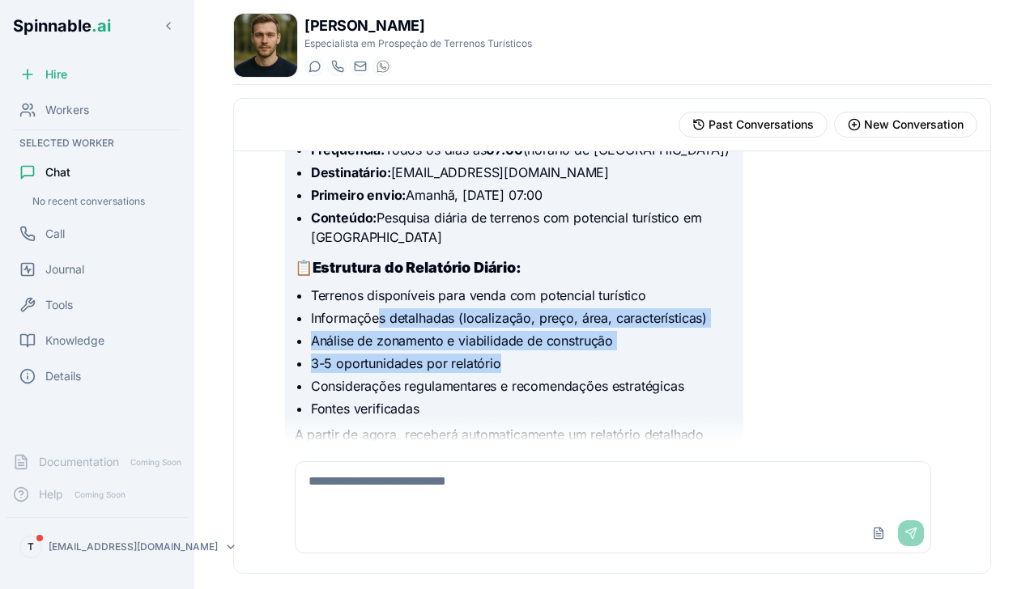
drag, startPoint x: 380, startPoint y: 299, endPoint x: 568, endPoint y: 347, distance: 194.8
click at [568, 347] on ul "Terrenos disponíveis para venda com potencial turístico Informações detalhadas …" at bounding box center [514, 352] width 439 height 133
click at [564, 354] on li "3-5 oportunidades por relatório" at bounding box center [522, 363] width 423 height 19
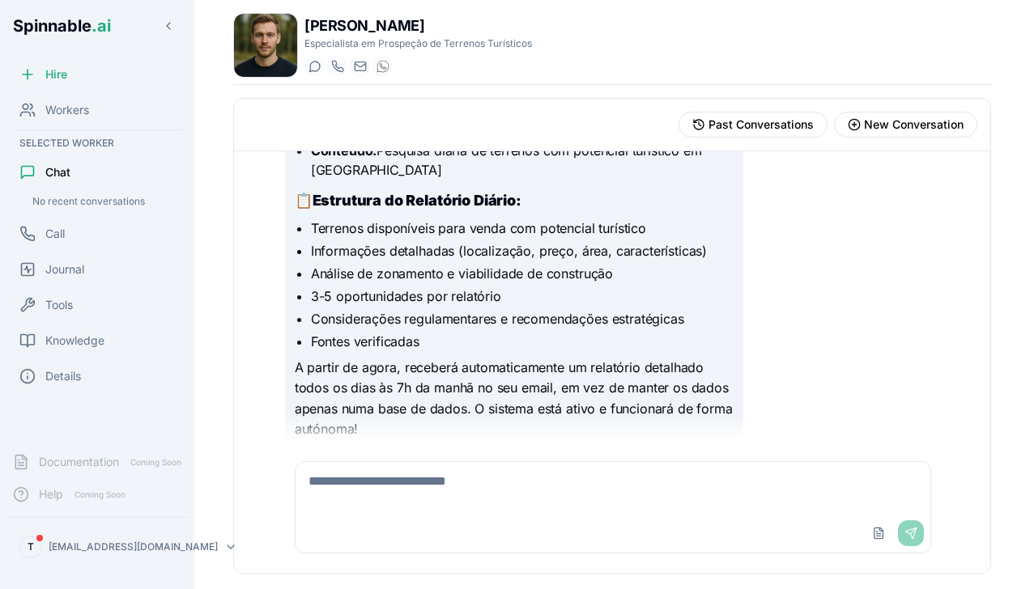
click at [567, 358] on p "A partir de agora, receberá automaticamente um relatório detalhado todos os dia…" at bounding box center [514, 399] width 439 height 83
